Goal: Task Accomplishment & Management: Complete application form

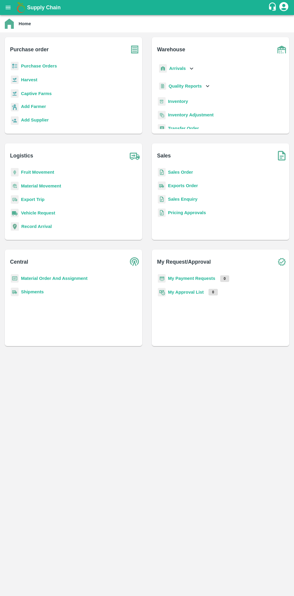
click at [26, 66] on b "Purchase Orders" at bounding box center [39, 66] width 36 height 5
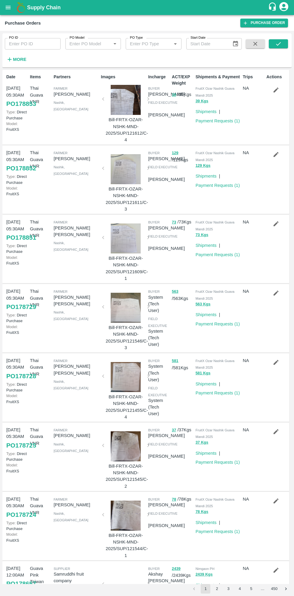
click at [257, 23] on link "Purchase Order" at bounding box center [264, 23] width 48 height 9
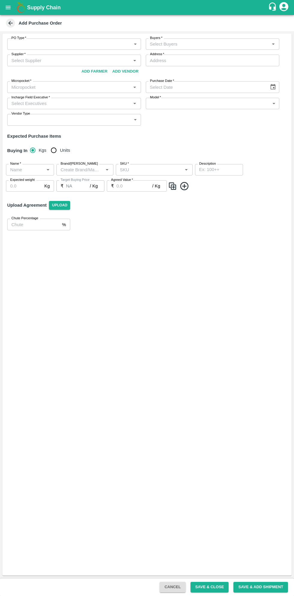
click at [122, 47] on body "Supply Chain Add Purchase Order PO Type   * ​ PO Type Buyers   * Buyers   * Sup…" at bounding box center [147, 298] width 294 height 596
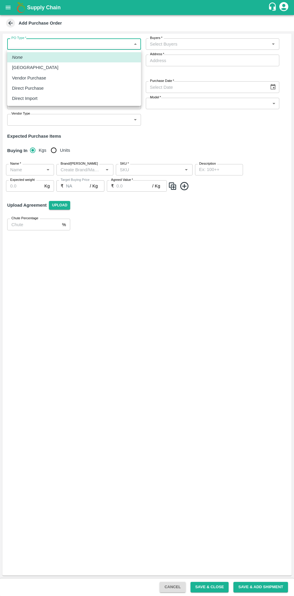
click at [11, 87] on li "Direct Purchase" at bounding box center [74, 88] width 134 height 10
type input "3"
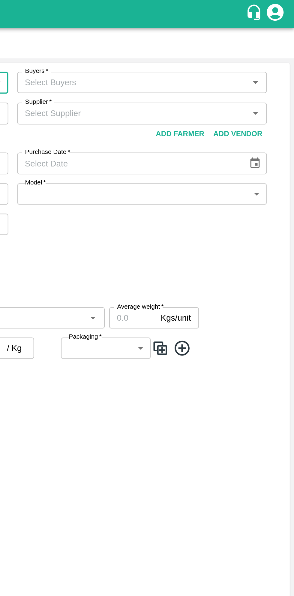
click at [279, 47] on div "Buyers   *" at bounding box center [213, 43] width 134 height 11
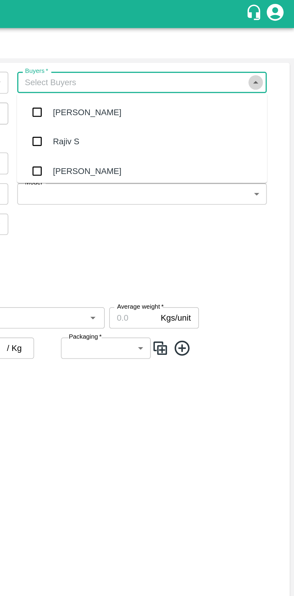
click at [273, 44] on icon "Close" at bounding box center [273, 44] width 3 height 2
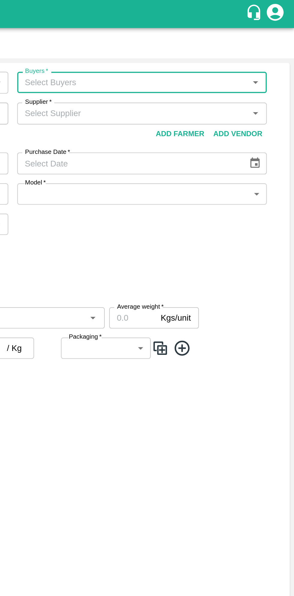
click at [273, 44] on icon "Open" at bounding box center [273, 44] width 7 height 7
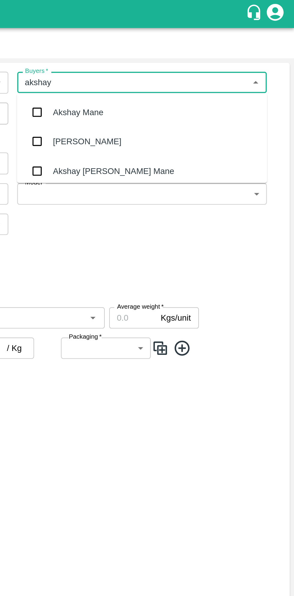
type input "akshay"
click at [174, 88] on div "Akshay [PERSON_NAME] Mane" at bounding box center [197, 91] width 65 height 7
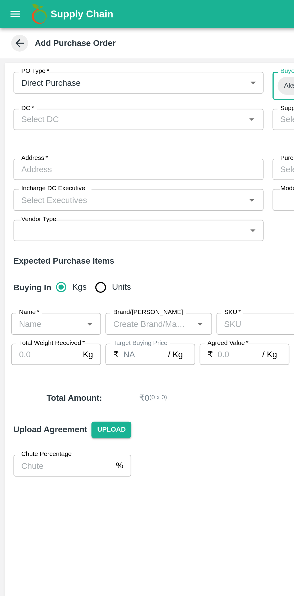
click at [132, 67] on icon "Open" at bounding box center [134, 64] width 7 height 7
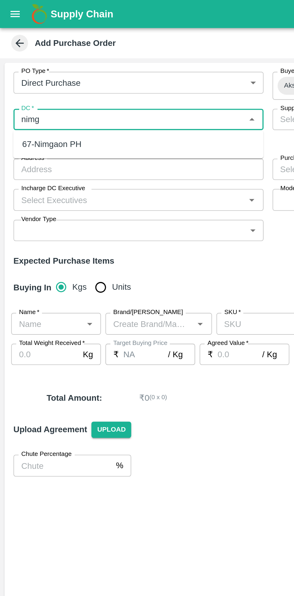
click at [16, 77] on div "67-Nimgaon PH" at bounding box center [28, 77] width 32 height 7
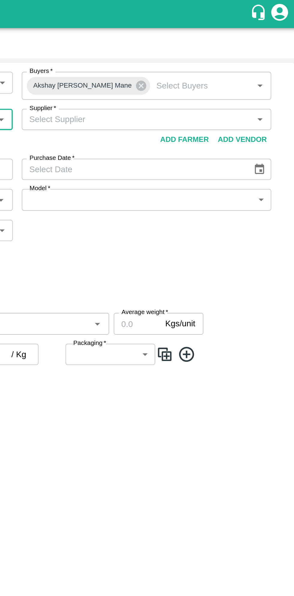
click at [271, 64] on icon "Open" at bounding box center [273, 64] width 7 height 7
type input "67-Nimgaon PH"
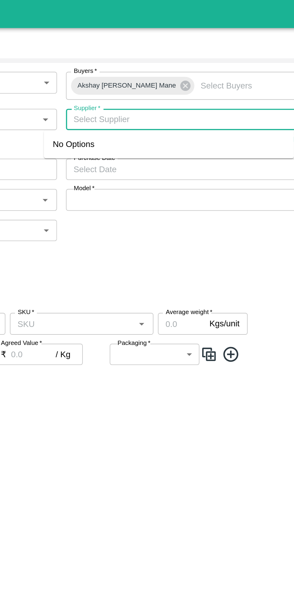
paste input "[PHONE_NUMBER]"
click at [153, 65] on input "Supplier   *" at bounding box center [208, 64] width 120 height 8
click at [153, 63] on input "Supplier   *" at bounding box center [208, 64] width 120 height 8
click at [157, 65] on input "Supplier   *" at bounding box center [208, 64] width 120 height 8
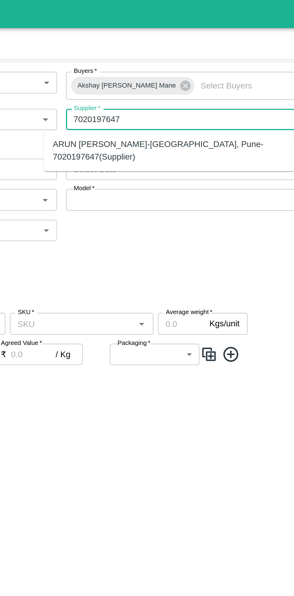
click at [161, 77] on div "ARUN [PERSON_NAME]-[GEOGRAPHIC_DATA], Pune-7020197647(Supplier)" at bounding box center [201, 81] width 124 height 14
type input "ARUN [PERSON_NAME]-[GEOGRAPHIC_DATA], Pune-7020197647(Supplier)"
type input "Karewadi, [GEOGRAPHIC_DATA], [GEOGRAPHIC_DATA], [GEOGRAPHIC_DATA]"
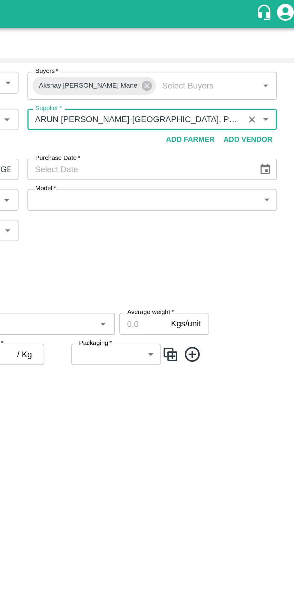
type input "ARUN [PERSON_NAME]-[GEOGRAPHIC_DATA], Pune-7020197647(Supplier)"
click at [274, 95] on button "Choose date" at bounding box center [272, 90] width 11 height 11
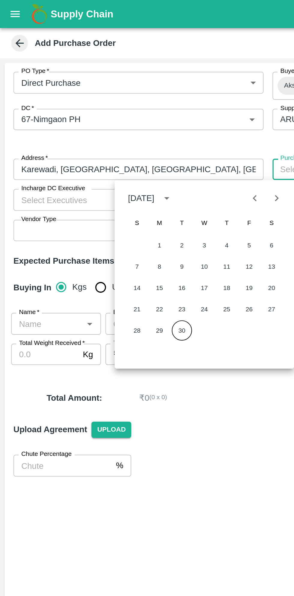
click at [97, 177] on button "30" at bounding box center [97, 176] width 11 height 11
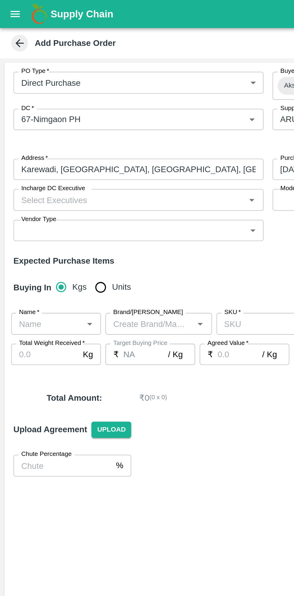
type input "[DATE]"
click at [132, 107] on icon "Open" at bounding box center [134, 107] width 7 height 7
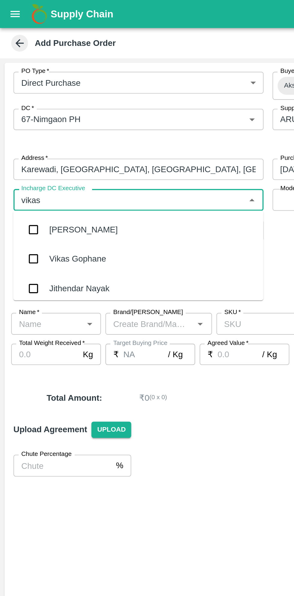
type input "vikas g"
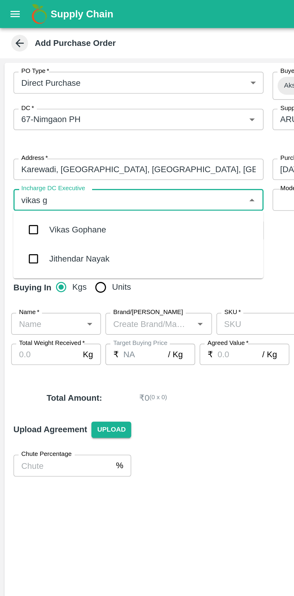
click at [66, 122] on div "Vikas Gophane" at bounding box center [74, 123] width 134 height 16
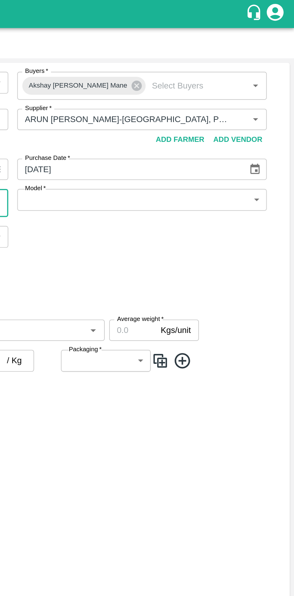
click at [268, 111] on body "Supply Chain Add Purchase Order PO Type   * Direct Purchase 3 PO Type Buyers   …" at bounding box center [147, 298] width 294 height 596
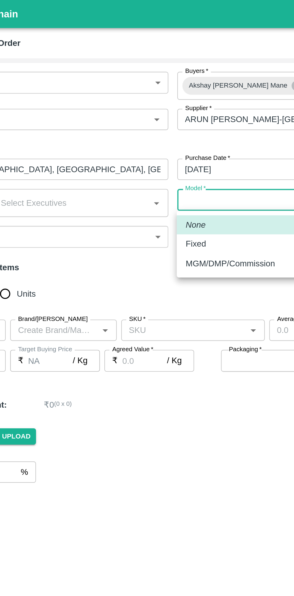
click at [168, 130] on div "Fixed" at bounding box center [212, 130] width 124 height 7
type input "Fixed"
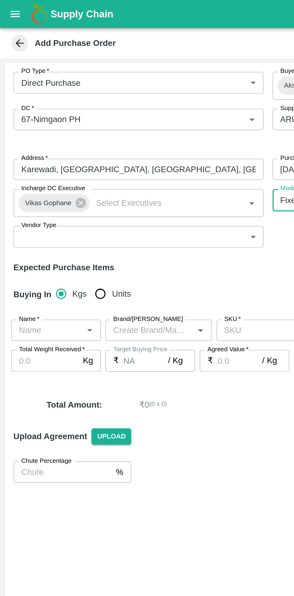
click at [133, 128] on body "Supply Chain Add Purchase Order PO Type   * Direct Purchase 3 PO Type Buyers   …" at bounding box center [147, 298] width 294 height 596
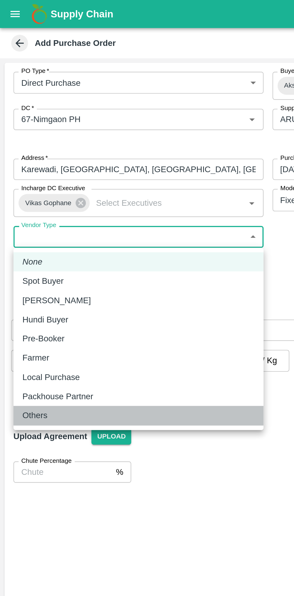
click at [17, 227] on li "Others" at bounding box center [74, 222] width 134 height 10
type input "OTHER"
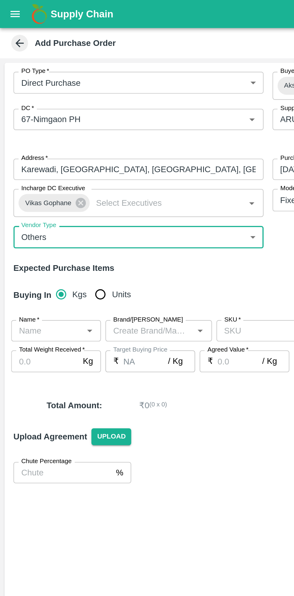
click at [48, 177] on icon "Open" at bounding box center [48, 177] width 3 height 2
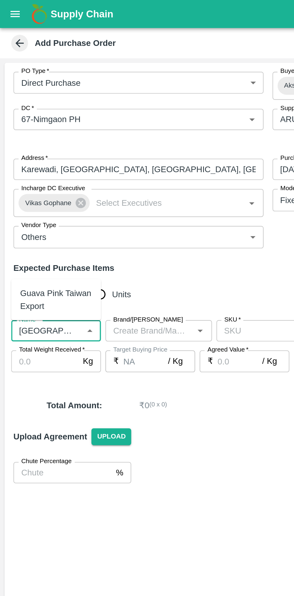
click at [11, 158] on div "Guava Pink Taiwan Export" at bounding box center [30, 161] width 38 height 14
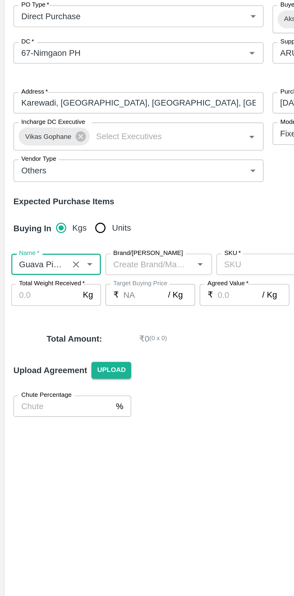
click at [107, 177] on icon "Open" at bounding box center [107, 177] width 3 height 2
type input "Guava Pink Taiwan Export"
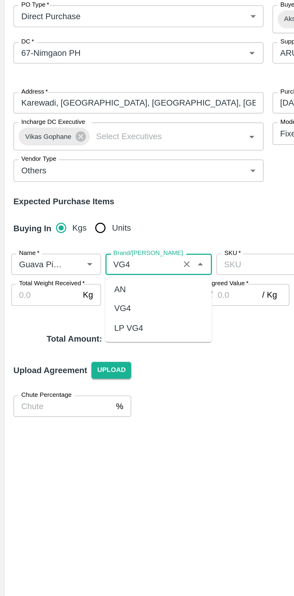
click at [68, 199] on div "VG4" at bounding box center [65, 201] width 9 height 7
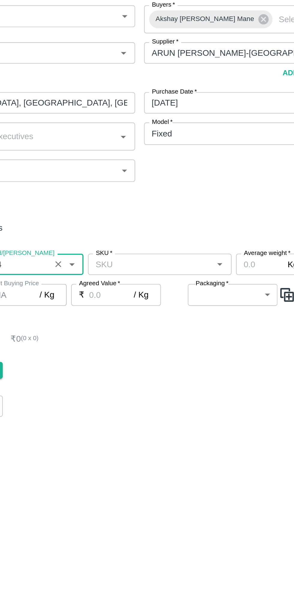
click at [186, 177] on icon "Open" at bounding box center [186, 177] width 3 height 2
type input "VG4"
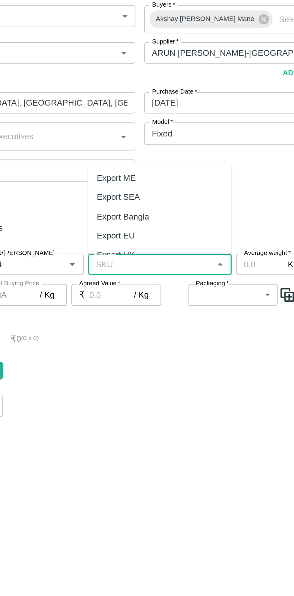
click at [159, 132] on div "Export ME" at bounding box center [154, 131] width 77 height 10
type input "Export ME"
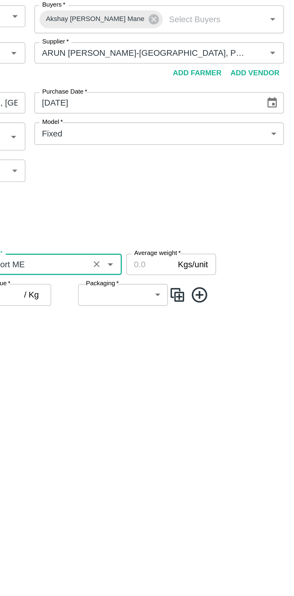
click at [202, 179] on input "Average weight   *" at bounding box center [207, 176] width 25 height 11
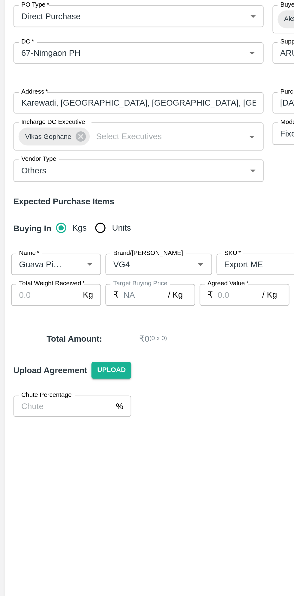
type input "9"
click at [29, 196] on input "Total Weight Received   *" at bounding box center [24, 193] width 36 height 11
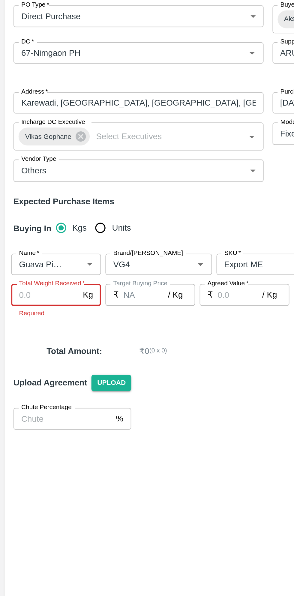
click at [24, 193] on input "Total Weight Received   *" at bounding box center [24, 193] width 36 height 11
type input "1746"
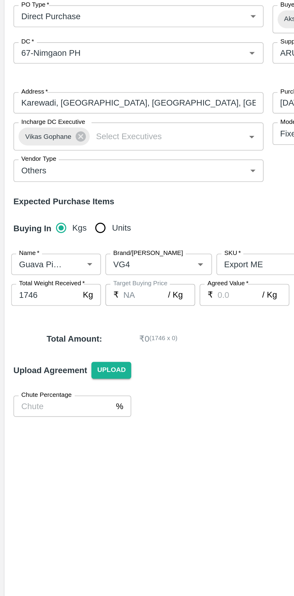
click at [123, 194] on input "Agreed Value   *" at bounding box center [128, 193] width 24 height 11
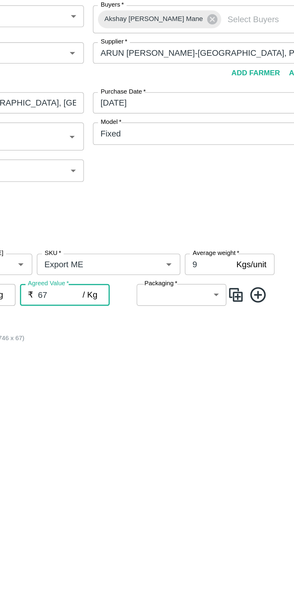
type input "67"
click at [206, 194] on body "Supply Chain Add Purchase Order PO Type   * Direct Purchase 3 PO Type Buyers   …" at bounding box center [147, 298] width 294 height 596
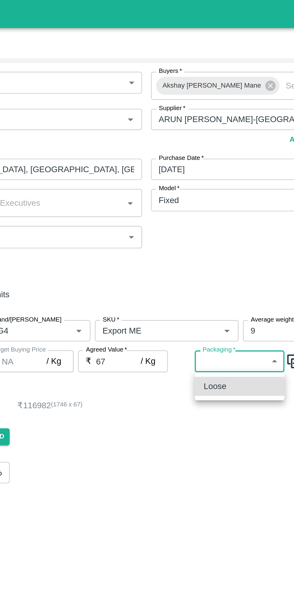
click at [191, 205] on div "Loose" at bounding box center [193, 207] width 38 height 7
type input "258"
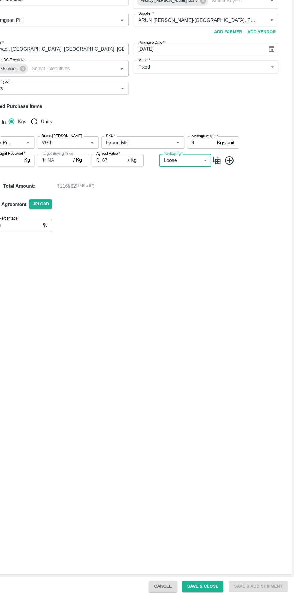
click at [212, 589] on button "Save & Close" at bounding box center [210, 587] width 38 height 11
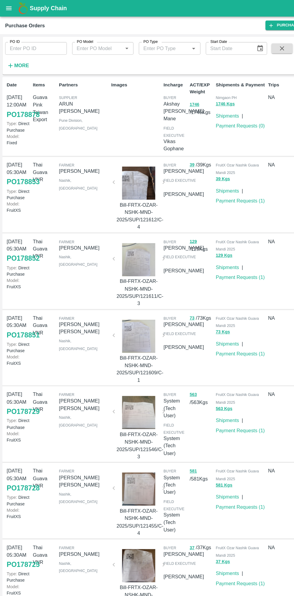
click at [8, 8] on icon "open drawer" at bounding box center [8, 7] width 5 height 3
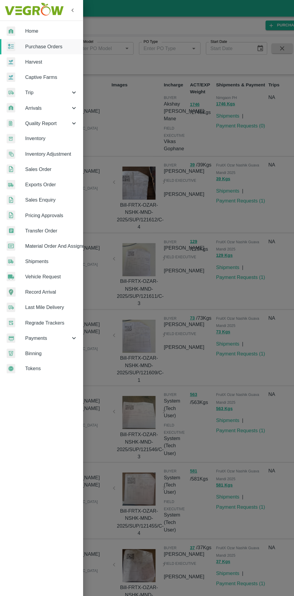
click at [50, 29] on span "Home" at bounding box center [46, 28] width 47 height 7
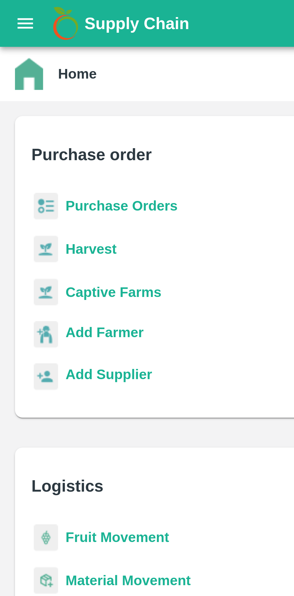
scroll to position [3, 0]
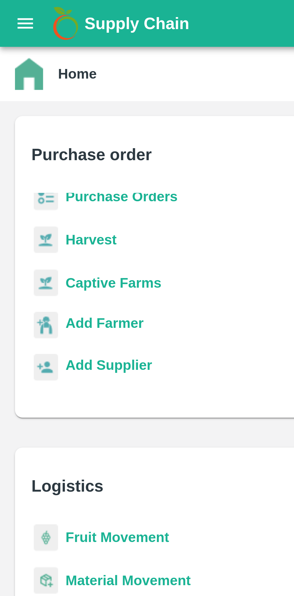
click at [5, 8] on button "open drawer" at bounding box center [8, 8] width 14 height 14
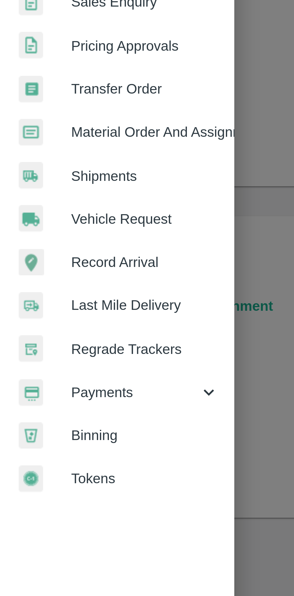
click at [66, 307] on icon at bounding box center [67, 306] width 7 height 7
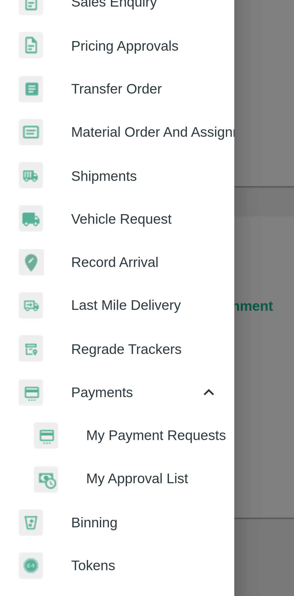
click at [59, 321] on span "My Payment Requests" at bounding box center [49, 320] width 43 height 7
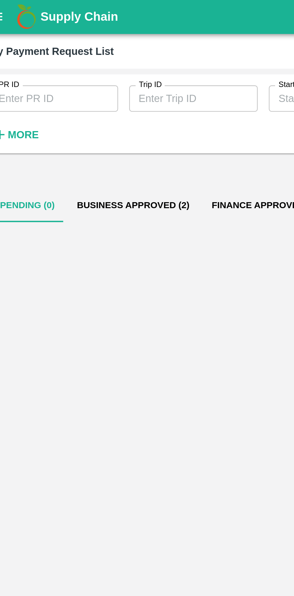
click at [69, 90] on button "Business Approved (2)" at bounding box center [67, 89] width 58 height 14
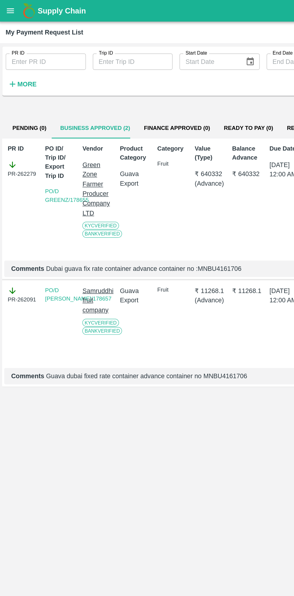
scroll to position [0, 4]
